Goal: Contribute content: Contribute content

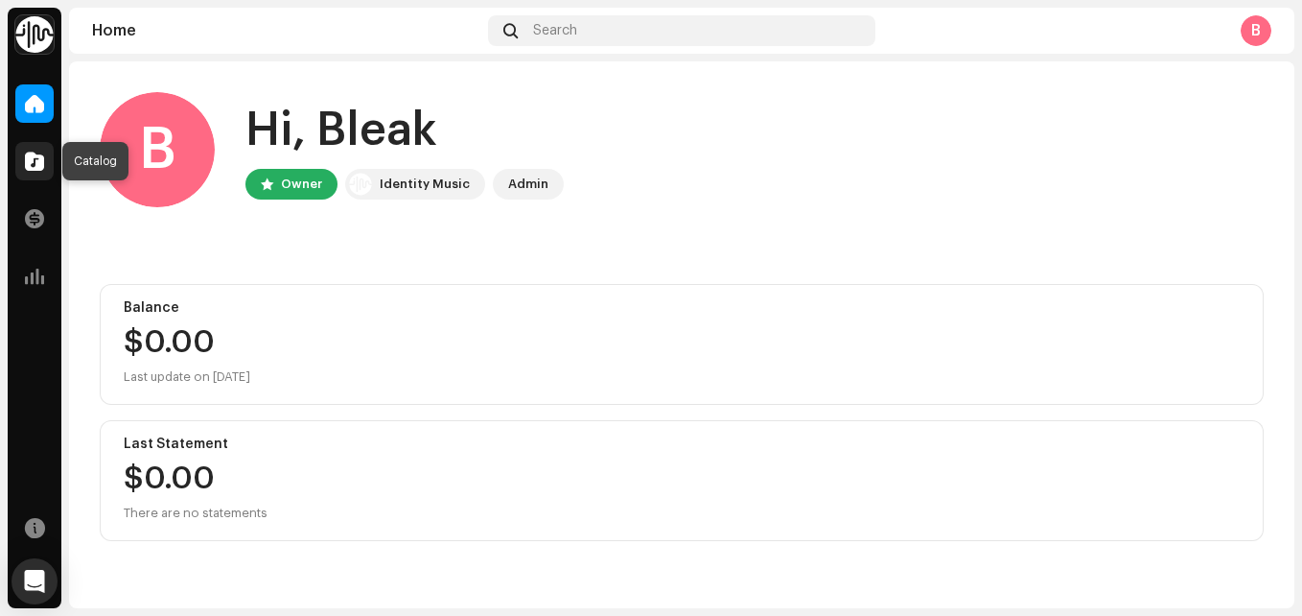
click at [46, 171] on div at bounding box center [34, 161] width 38 height 38
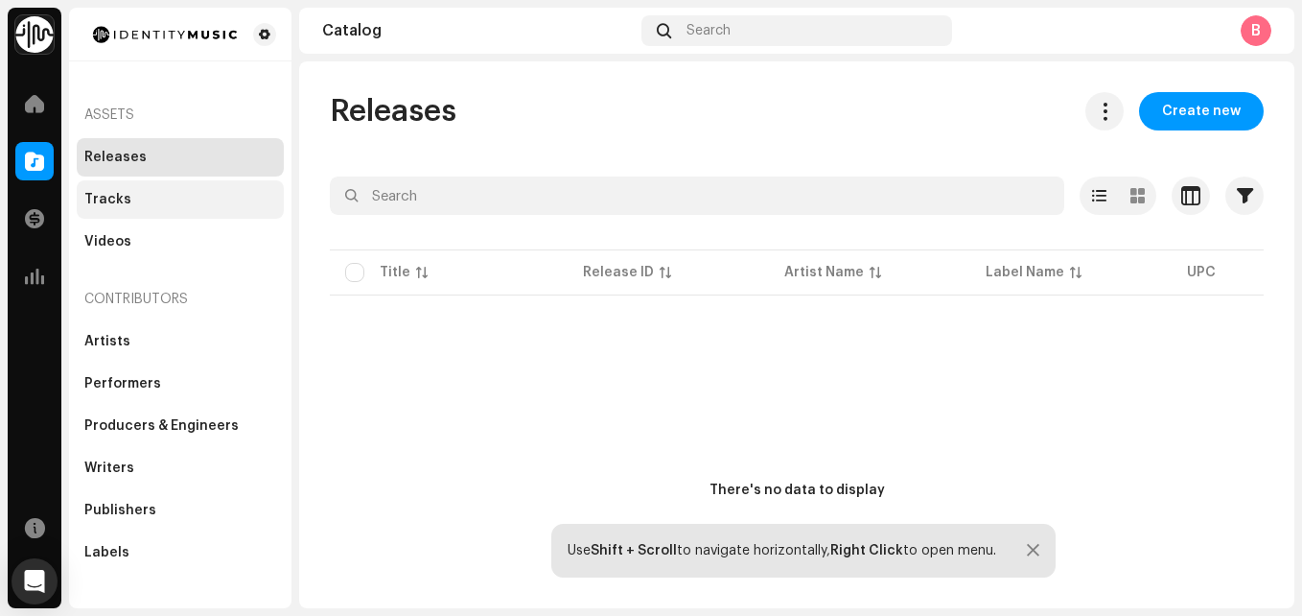
click at [135, 204] on div "Tracks" at bounding box center [180, 199] width 192 height 15
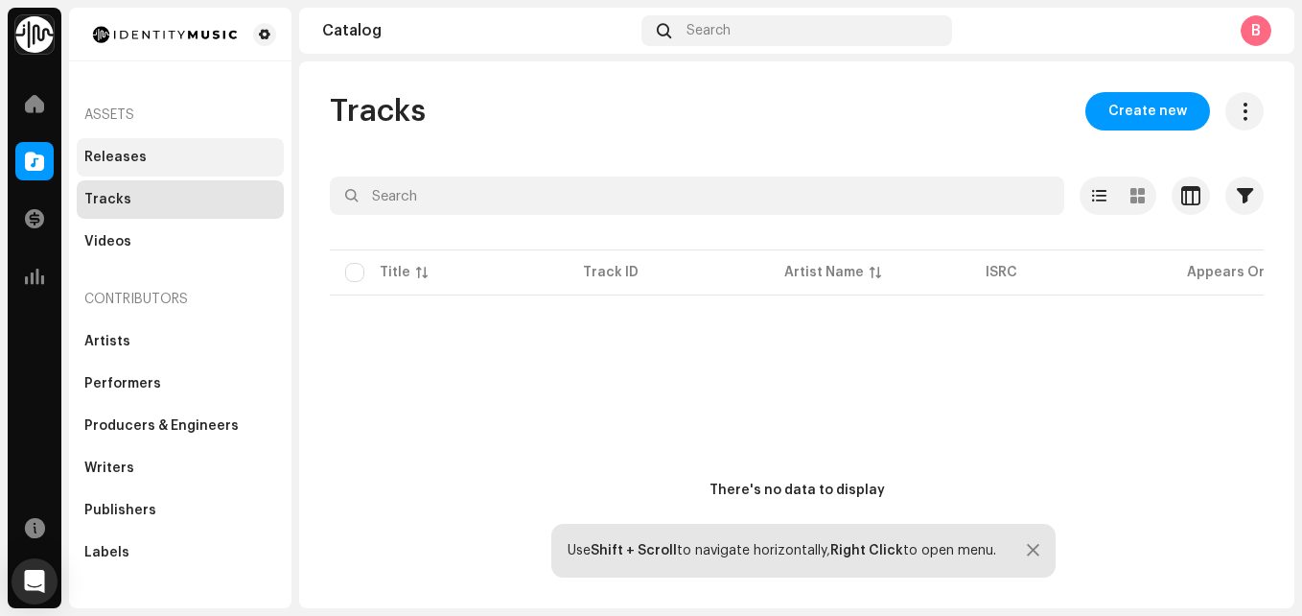
click at [127, 170] on div "Releases" at bounding box center [180, 157] width 207 height 38
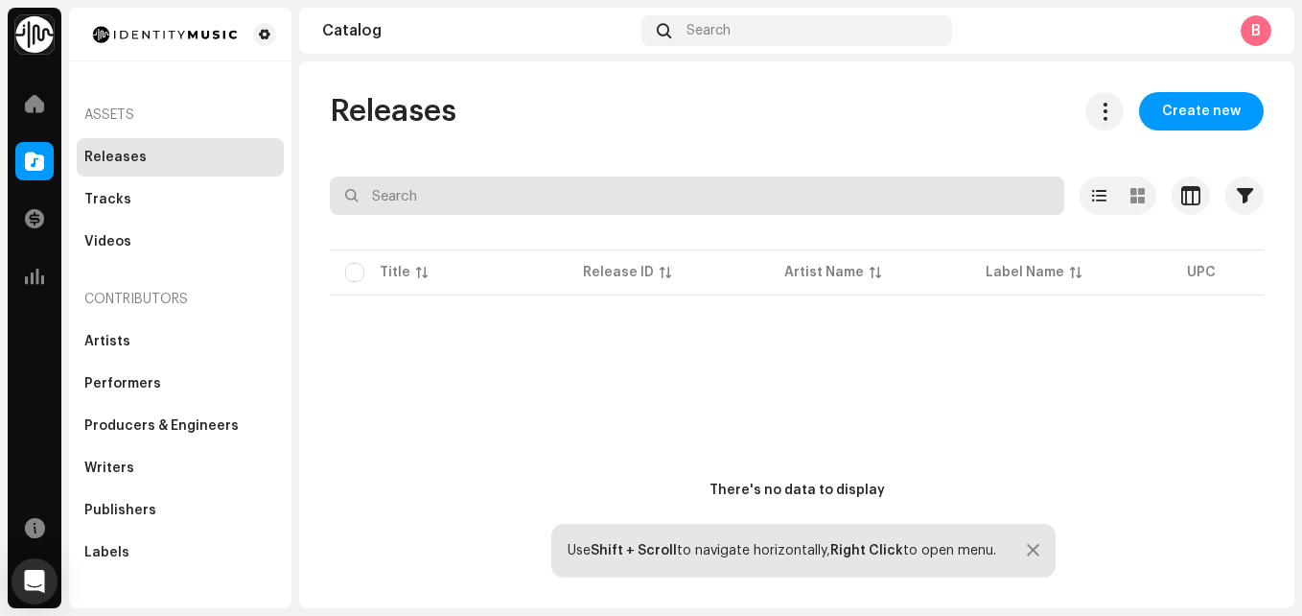
click at [432, 176] on input "text" at bounding box center [697, 195] width 734 height 38
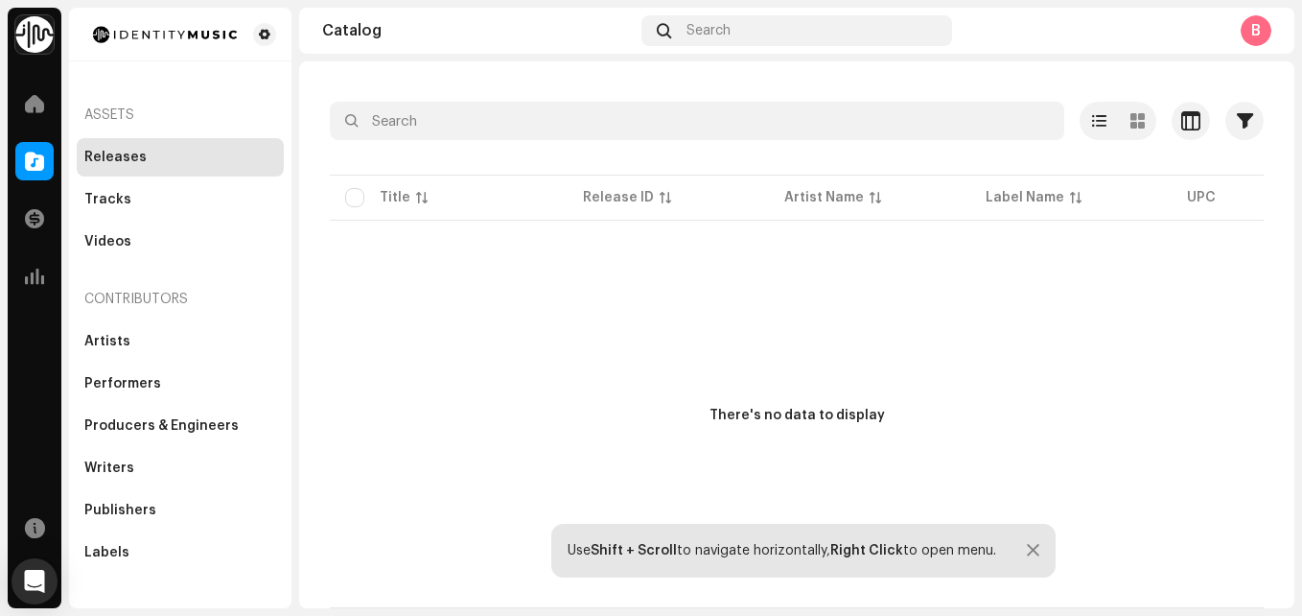
click at [1027, 551] on div at bounding box center [1033, 550] width 12 height 15
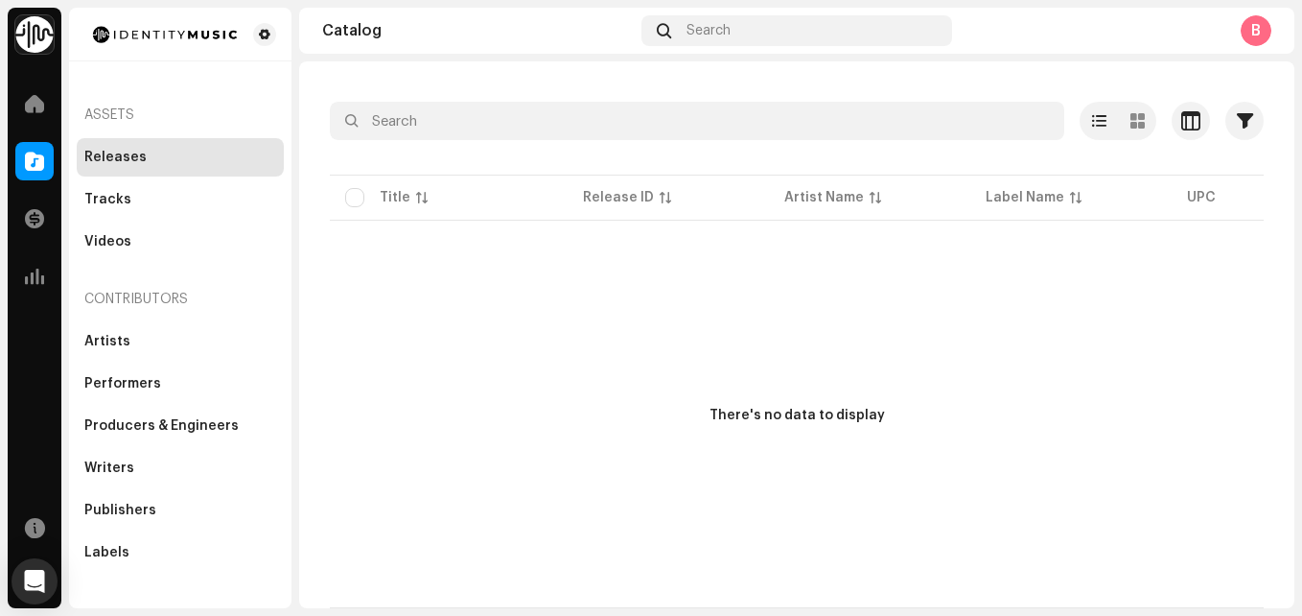
click at [1258, 43] on div "B" at bounding box center [1256, 30] width 31 height 31
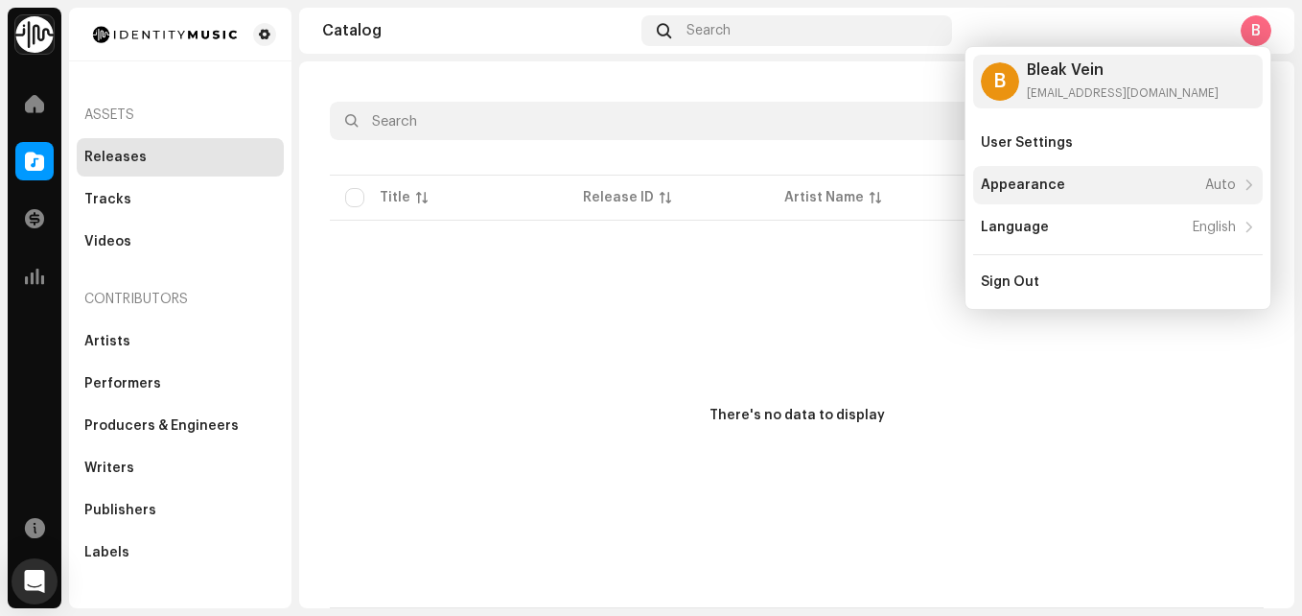
click at [1066, 194] on div "Appearance Auto" at bounding box center [1118, 185] width 290 height 38
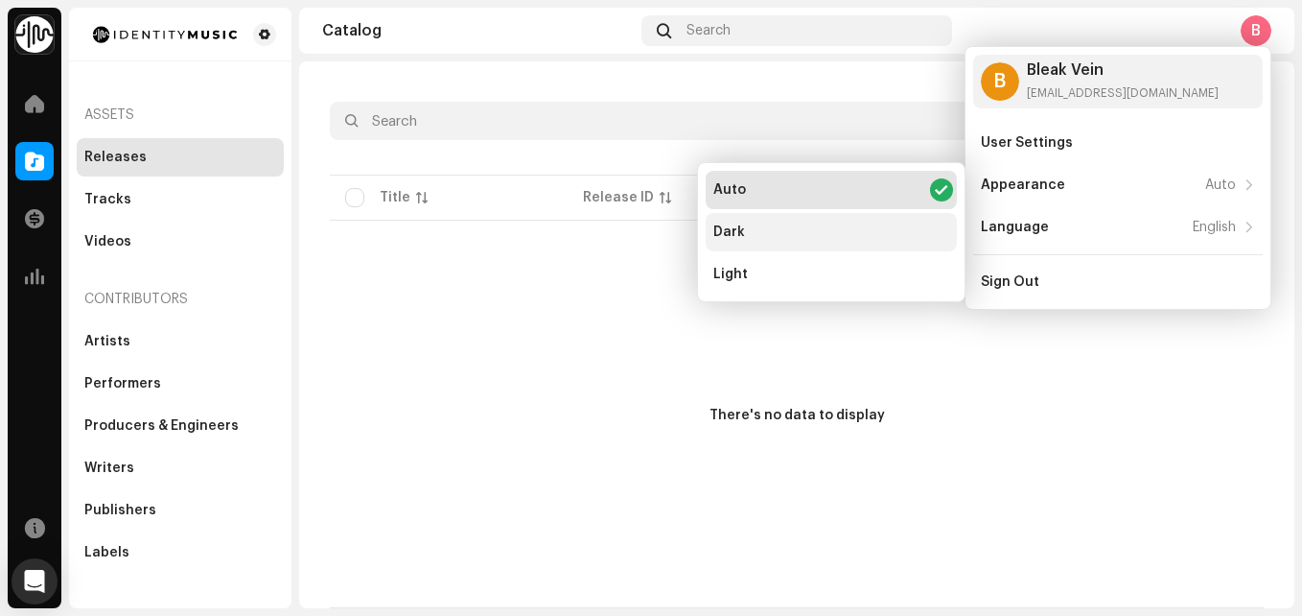
click at [760, 241] on div "Dark" at bounding box center [831, 232] width 251 height 38
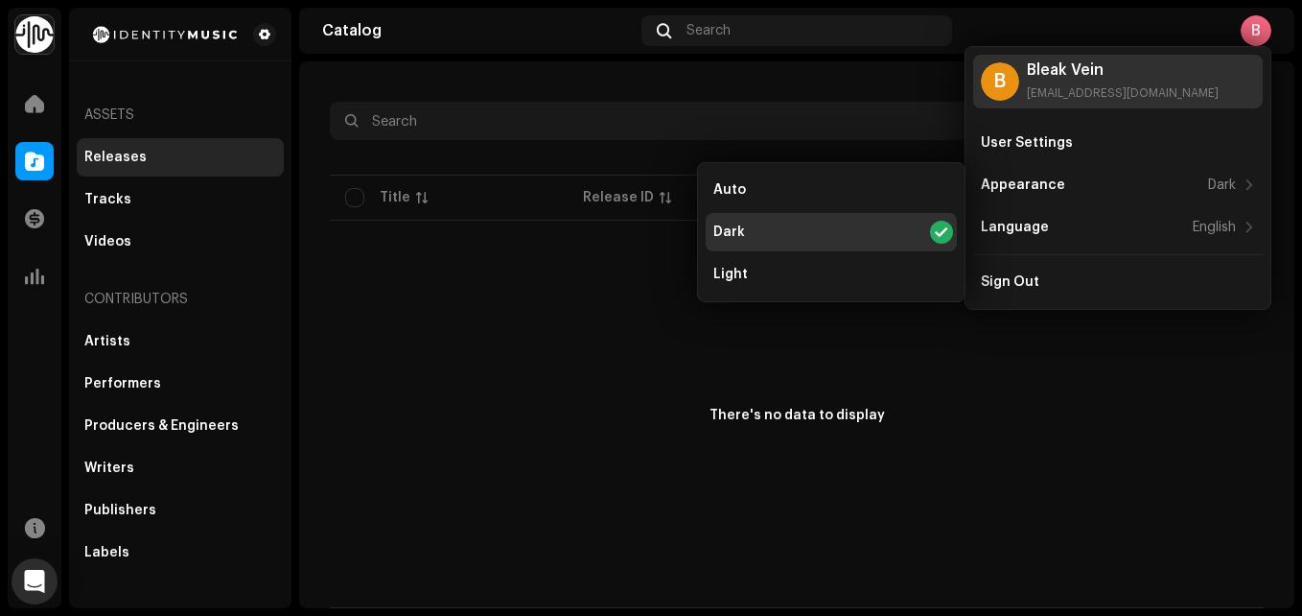
click at [1078, 76] on div "Bleak Vein" at bounding box center [1123, 69] width 192 height 15
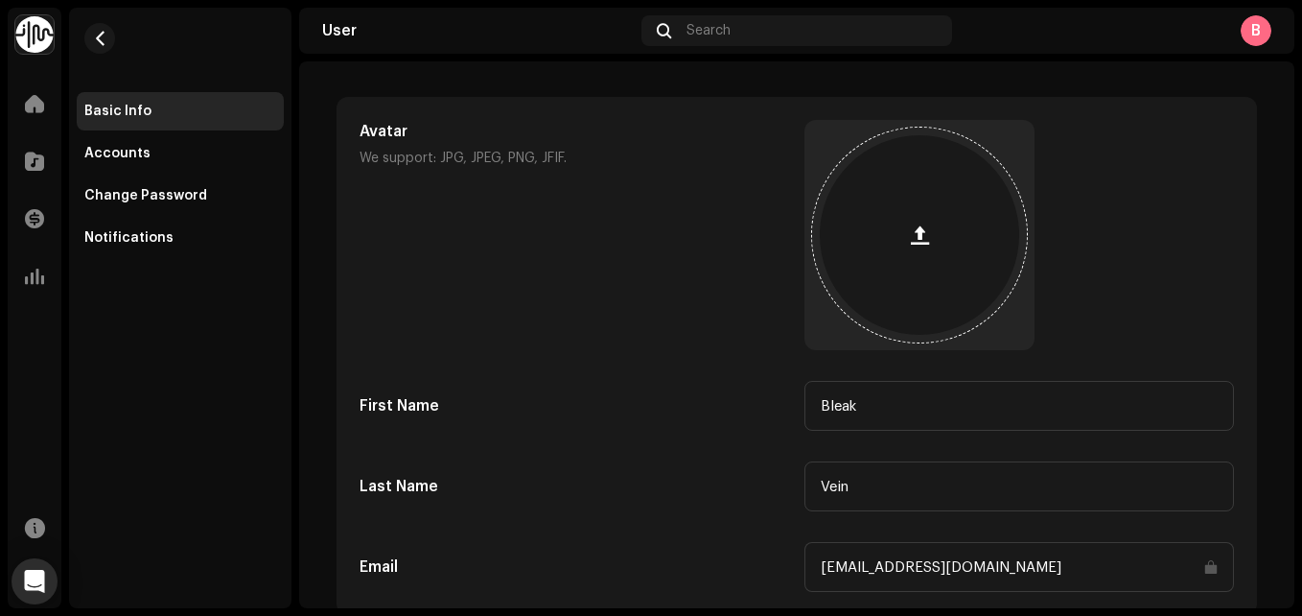
scroll to position [81, 0]
click at [865, 196] on div at bounding box center [919, 233] width 199 height 199
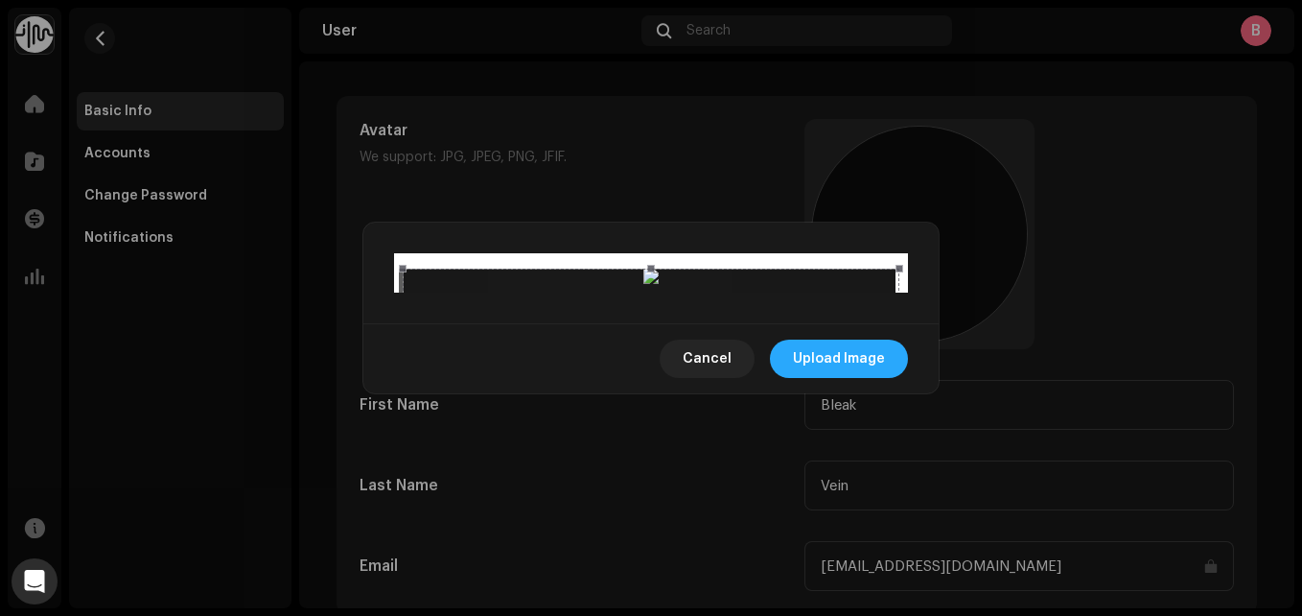
click at [871, 378] on span "Upload Image" at bounding box center [839, 358] width 92 height 38
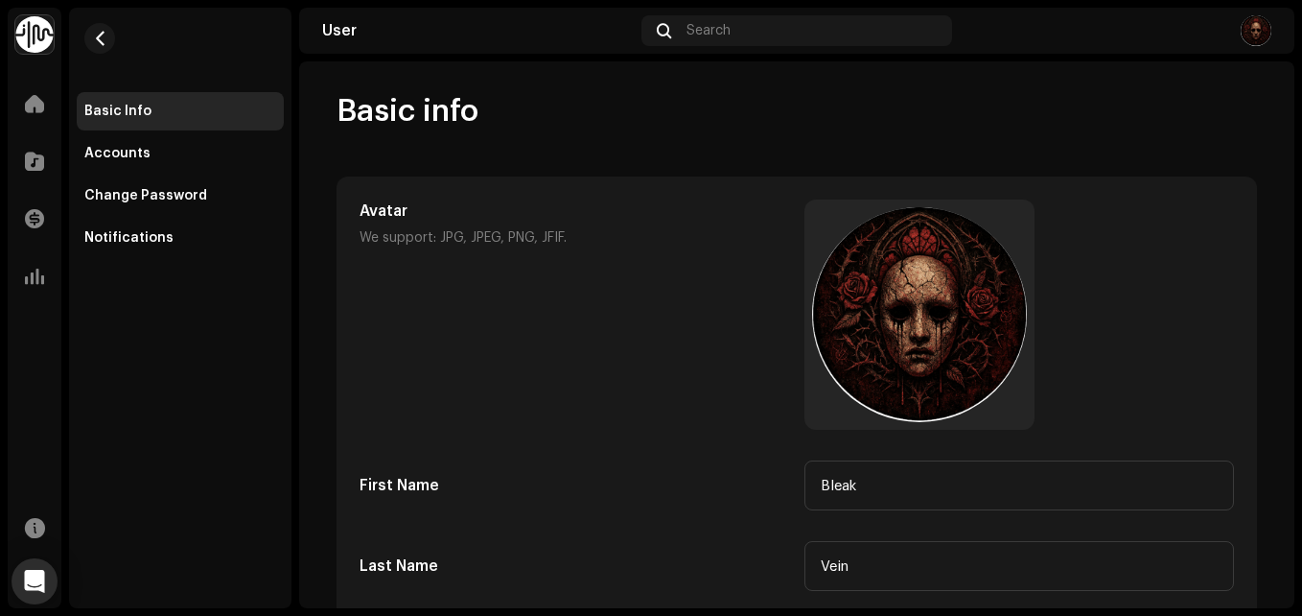
scroll to position [274, 0]
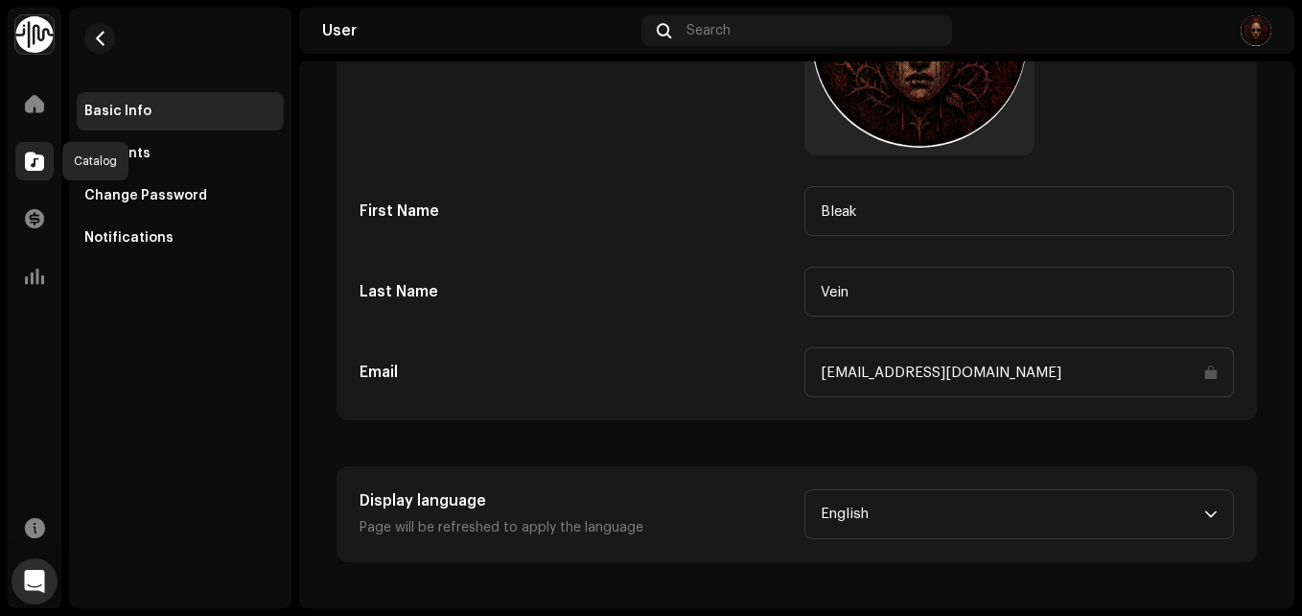
click at [29, 165] on span at bounding box center [34, 160] width 19 height 15
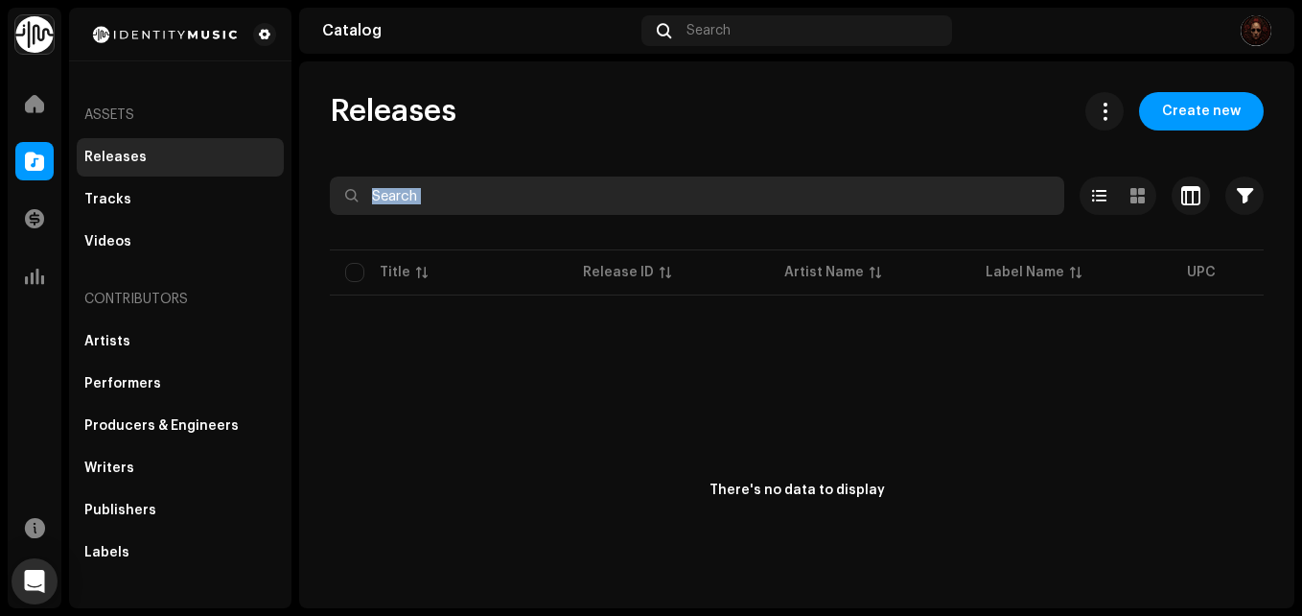
drag, startPoint x: 721, startPoint y: 278, endPoint x: 367, endPoint y: 176, distance: 368.1
click at [367, 176] on div "Selected 0 Deselect all 0 Options Filters Distribution status Never Distributed…" at bounding box center [797, 429] width 934 height 506
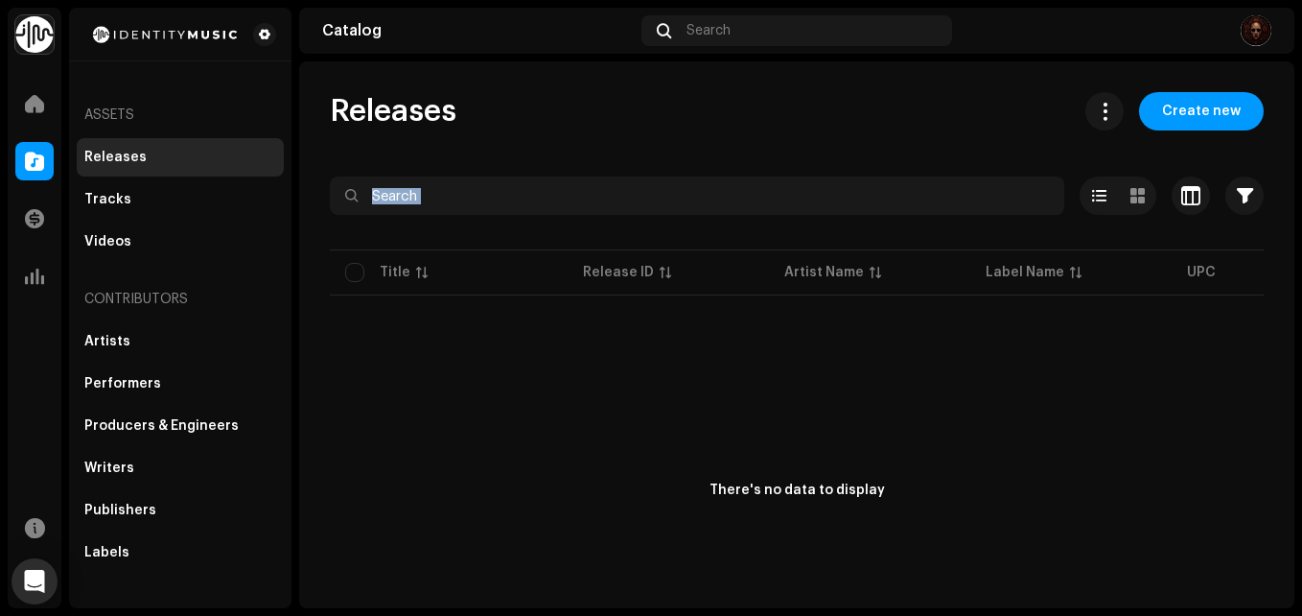
click at [328, 162] on div "Releases Create new Selected 0 Deselect all 0 Options Filters Distribution stat…" at bounding box center [796, 387] width 995 height 591
click at [1189, 108] on span "Create new" at bounding box center [1201, 111] width 79 height 38
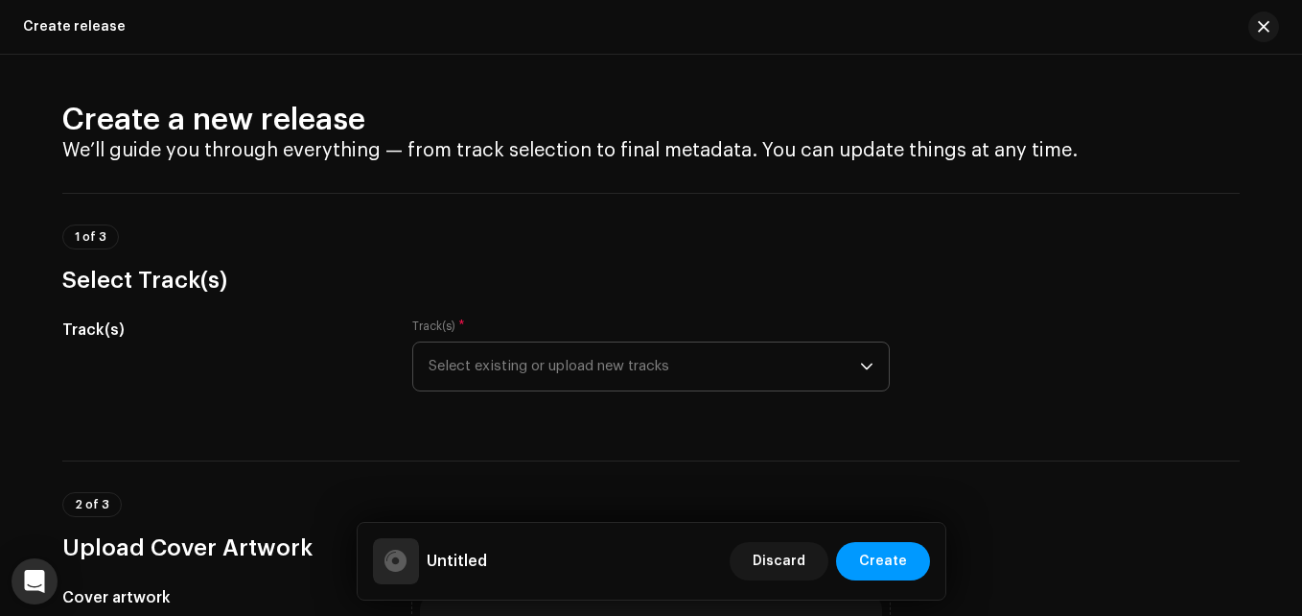
click at [663, 367] on span "Select existing or upload new tracks" at bounding box center [644, 366] width 431 height 48
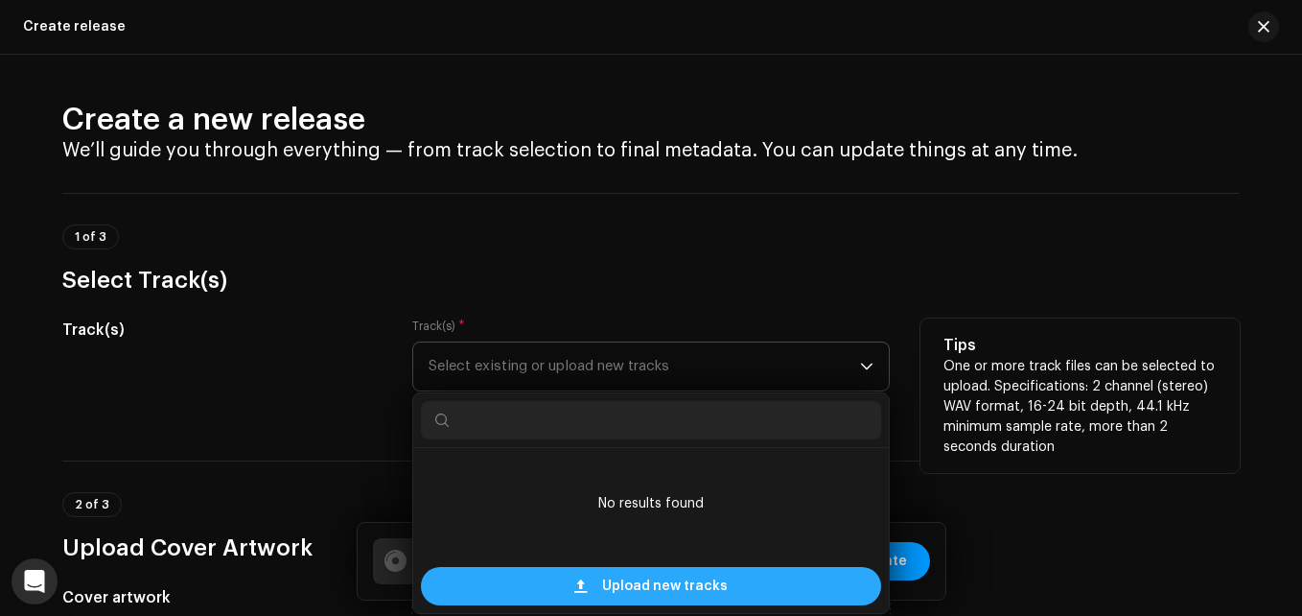
click at [667, 579] on span "Upload new tracks" at bounding box center [665, 586] width 126 height 38
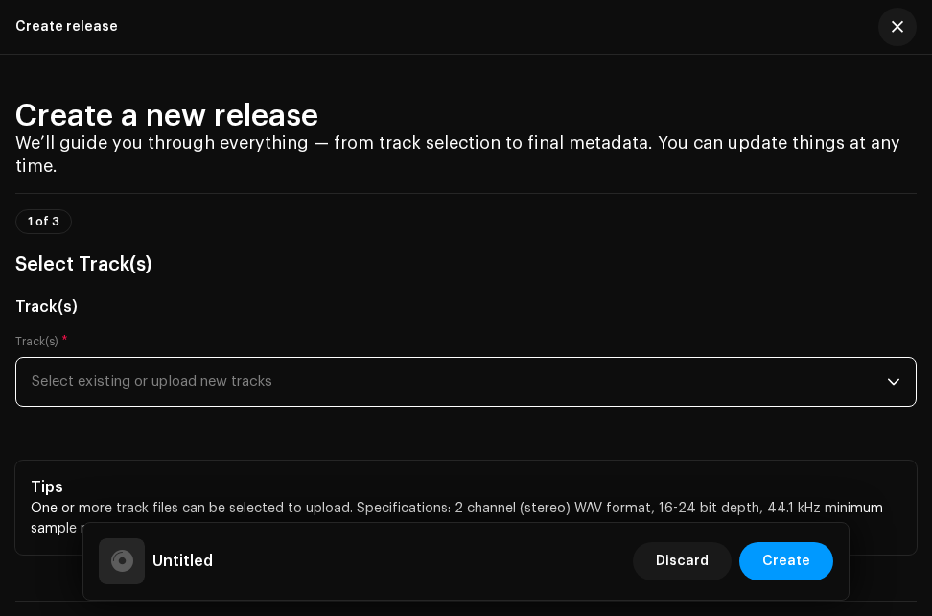
click at [404, 382] on span "Select existing or upload new tracks" at bounding box center [459, 382] width 855 height 48
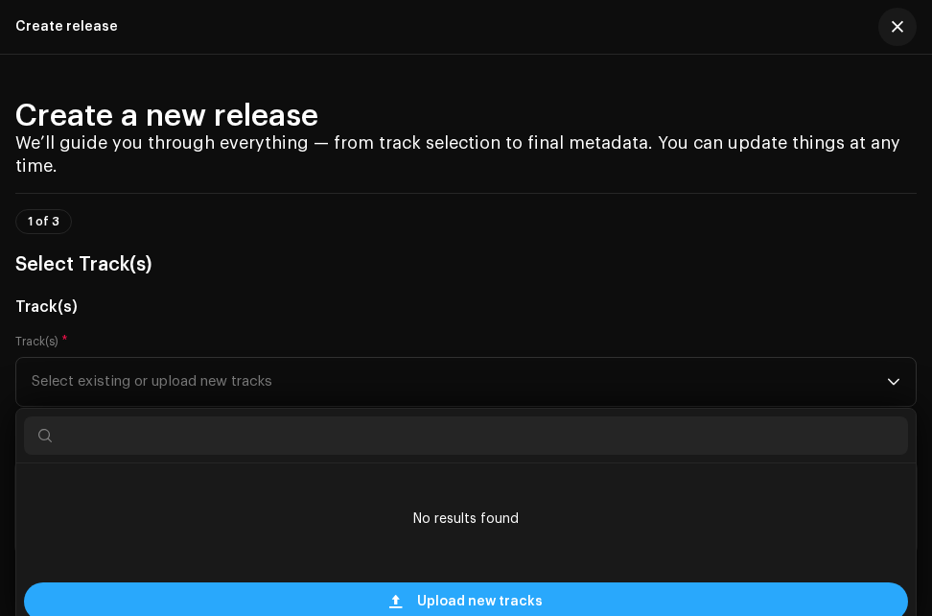
click at [484, 582] on span "Upload new tracks" at bounding box center [480, 601] width 126 height 38
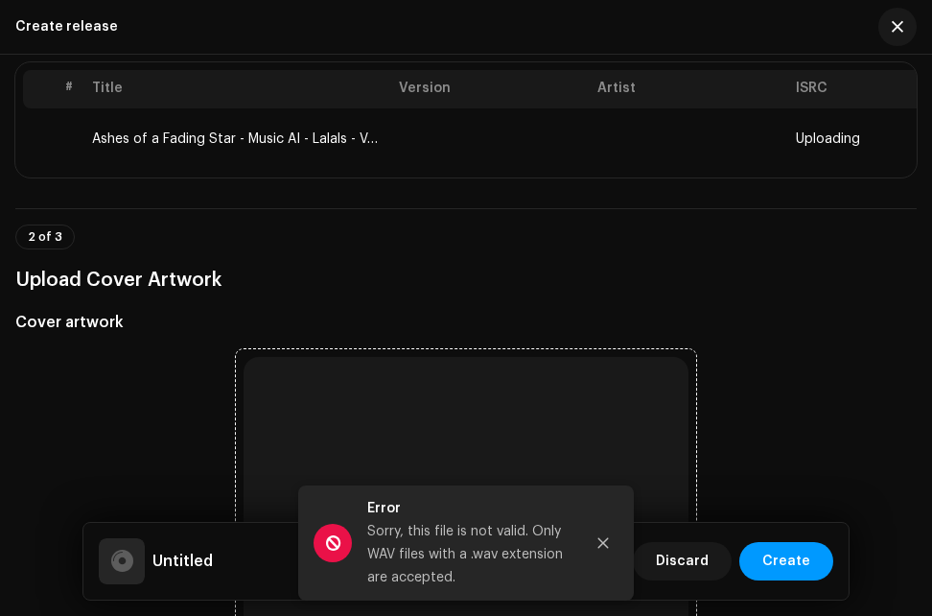
scroll to position [416, 0]
